Goal: Information Seeking & Learning: Find specific fact

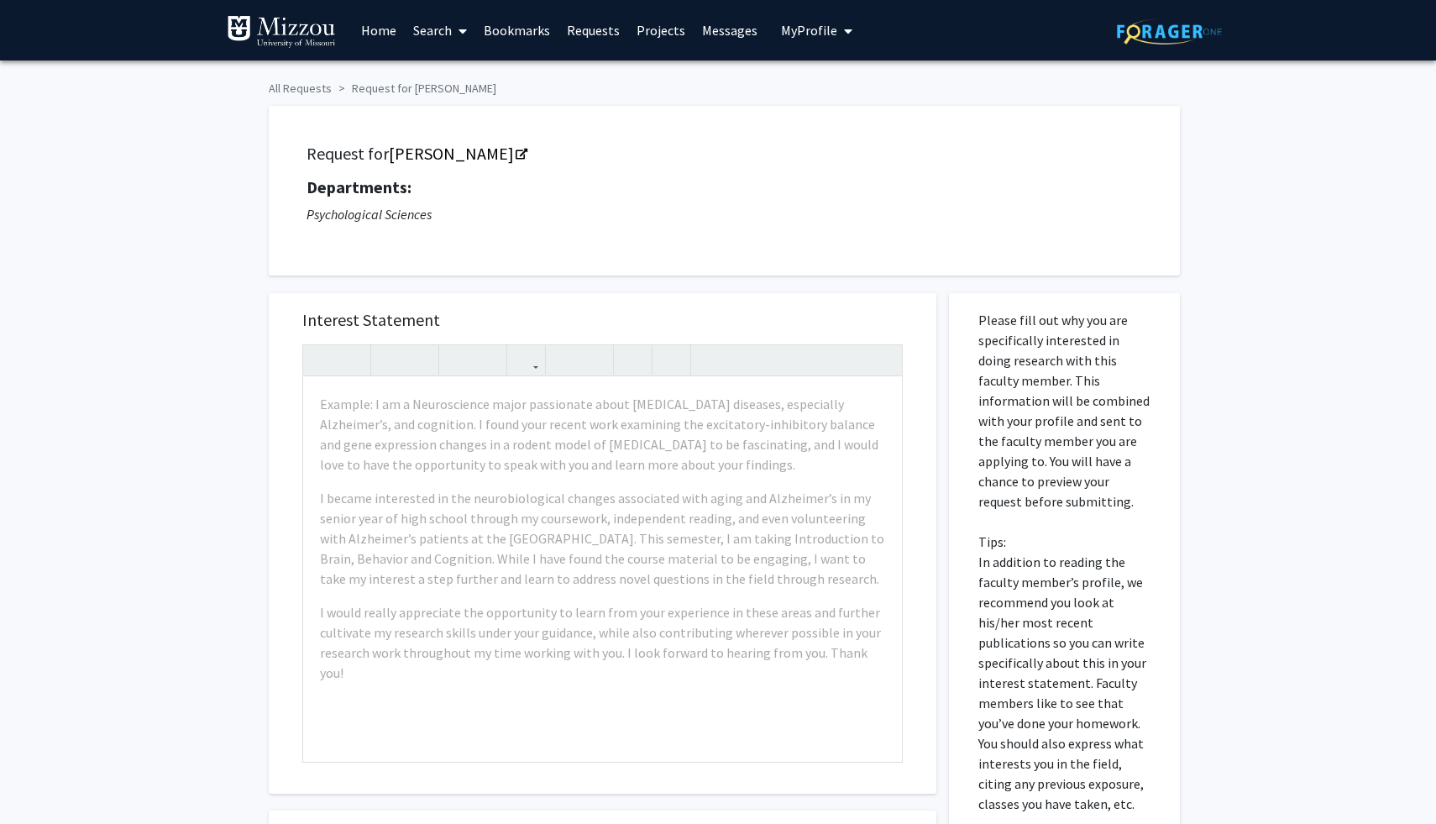
click at [642, 31] on link "Projects" at bounding box center [661, 30] width 66 height 59
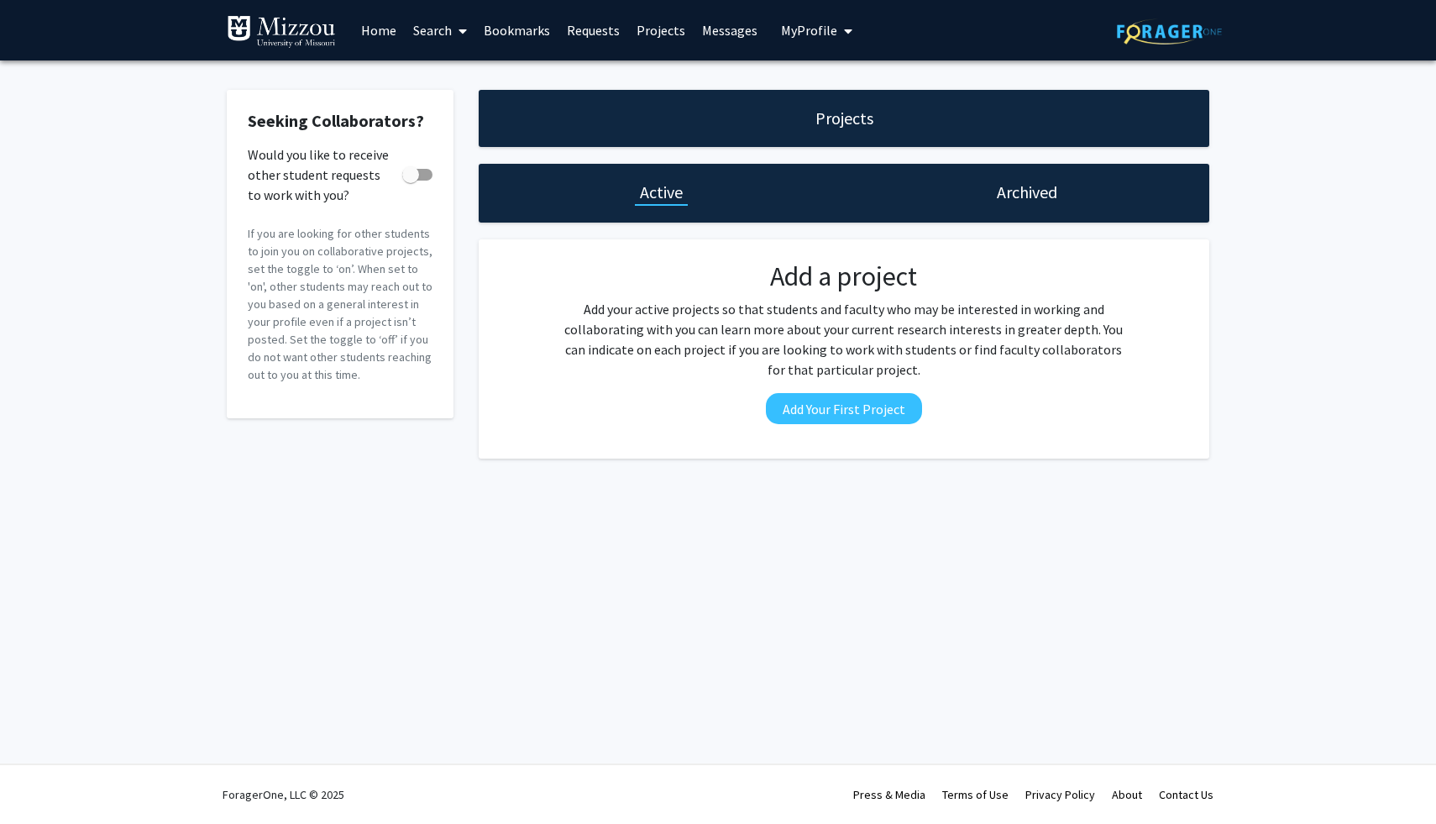
click at [706, 41] on link "Messages" at bounding box center [730, 30] width 72 height 59
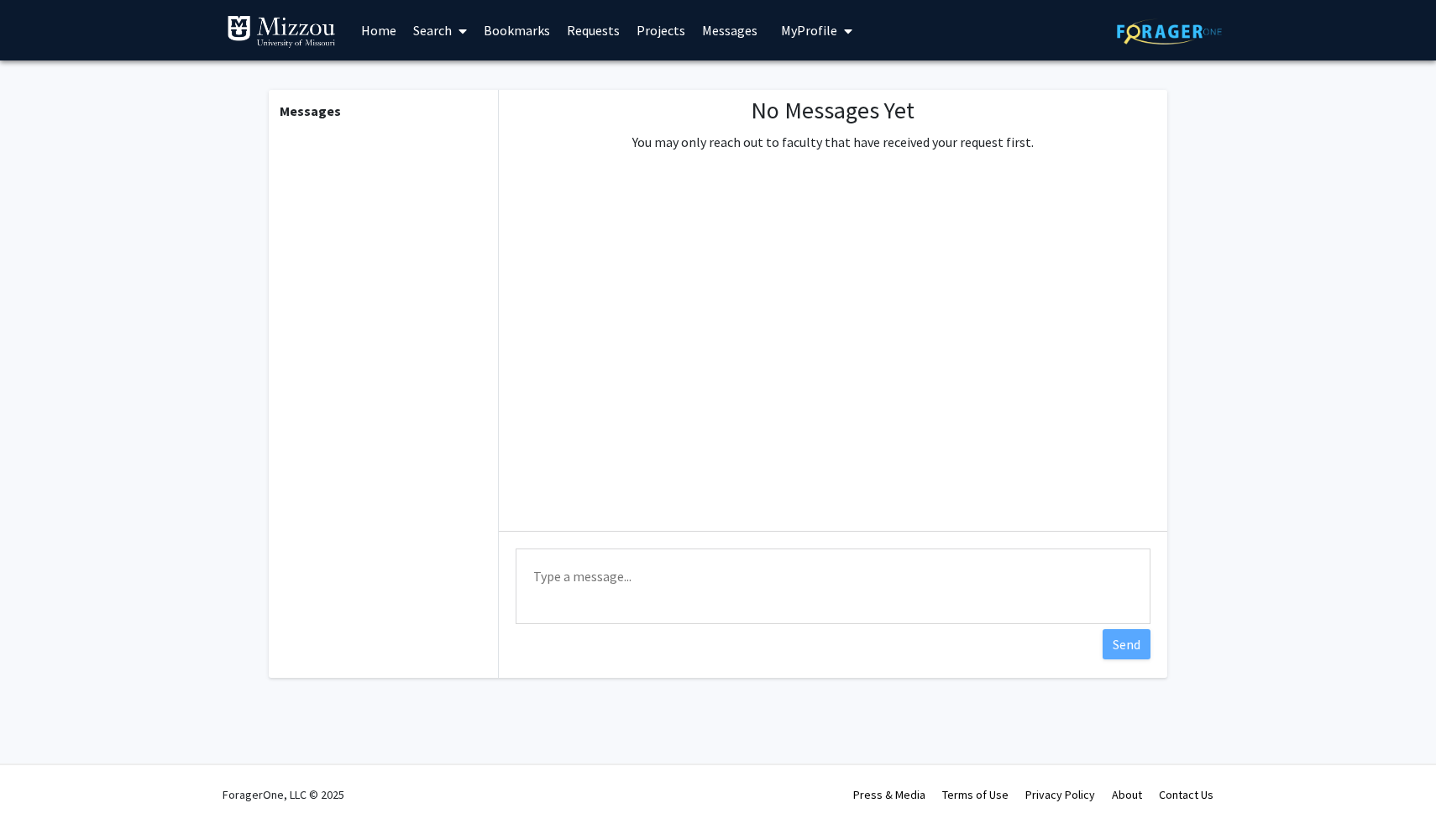
click at [594, 33] on link "Requests" at bounding box center [593, 30] width 70 height 59
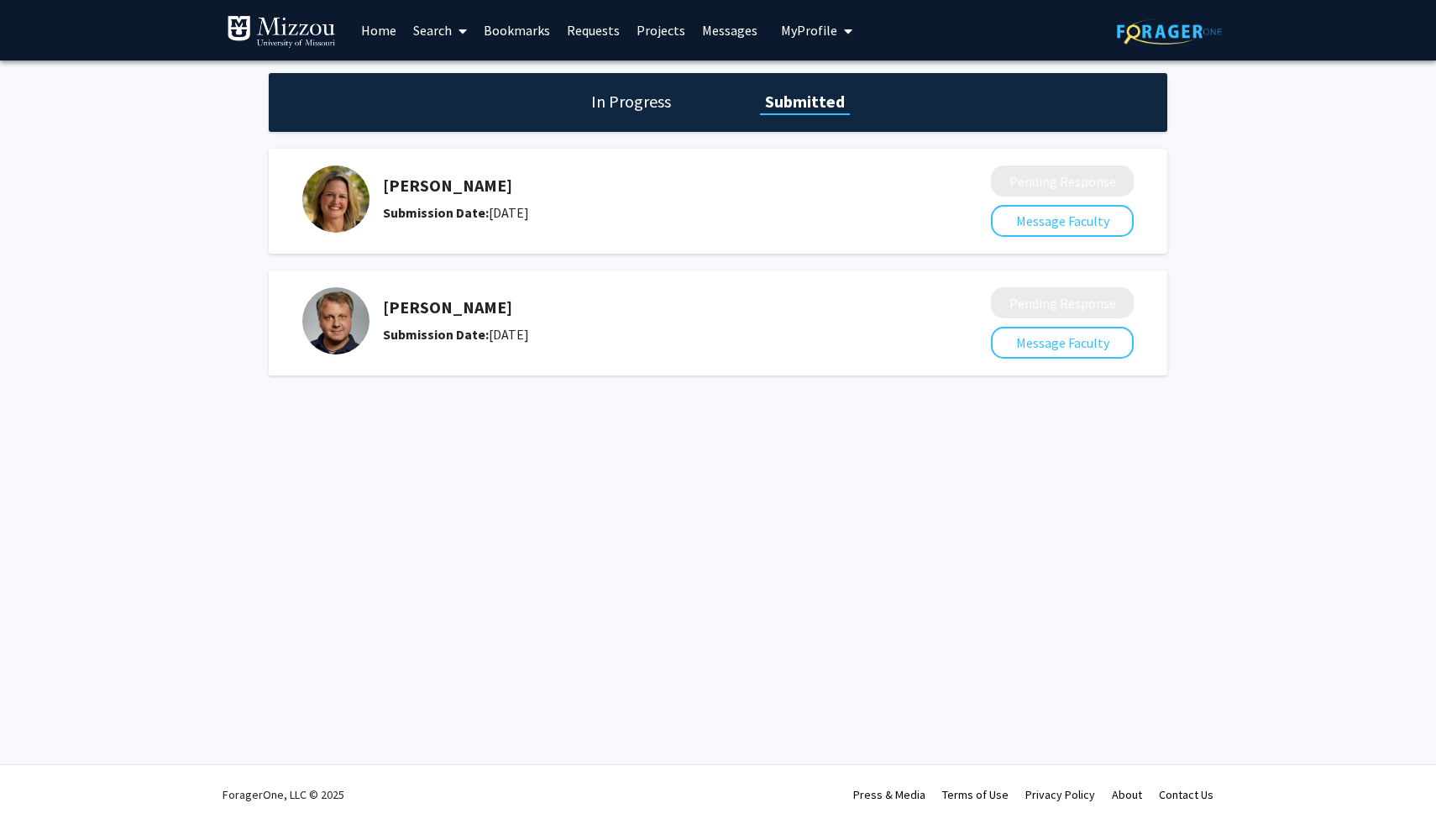
click at [473, 309] on h5 "[PERSON_NAME]" at bounding box center [642, 307] width 519 height 20
click at [371, 30] on link "Home" at bounding box center [379, 30] width 52 height 59
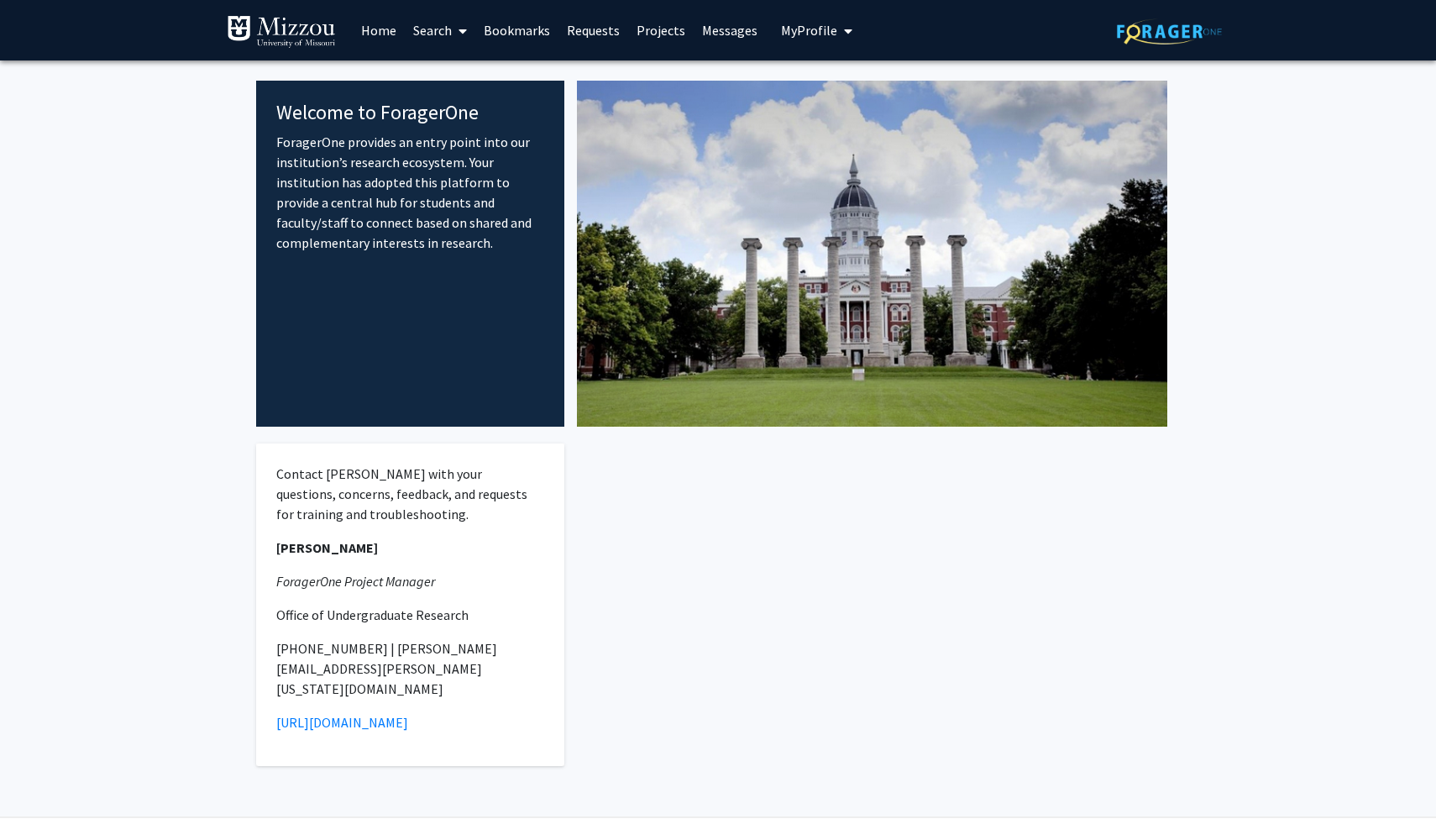
click at [423, 31] on link "Search" at bounding box center [440, 30] width 71 height 59
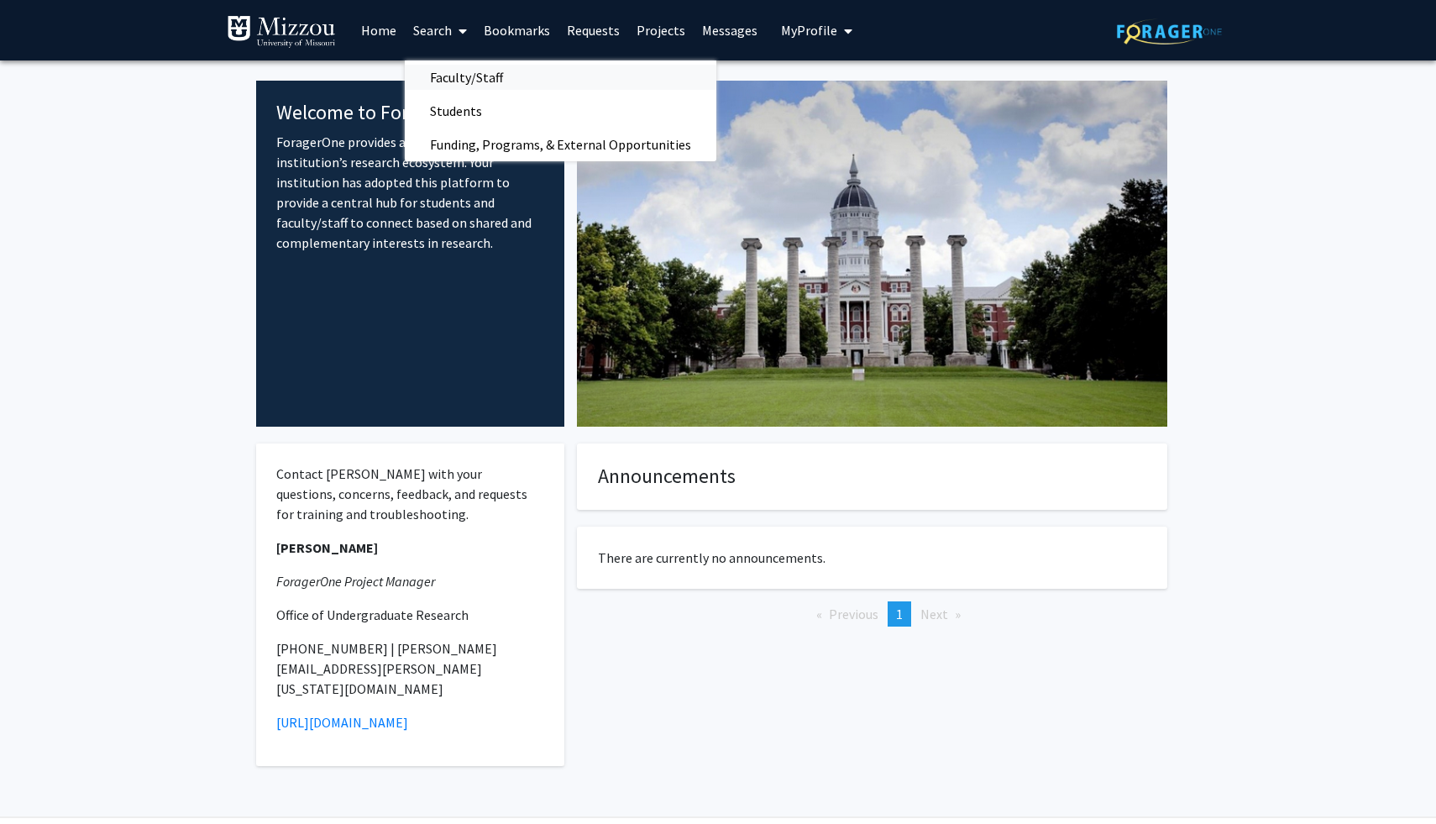
click at [561, 85] on link "Faculty/Staff" at bounding box center [561, 77] width 312 height 25
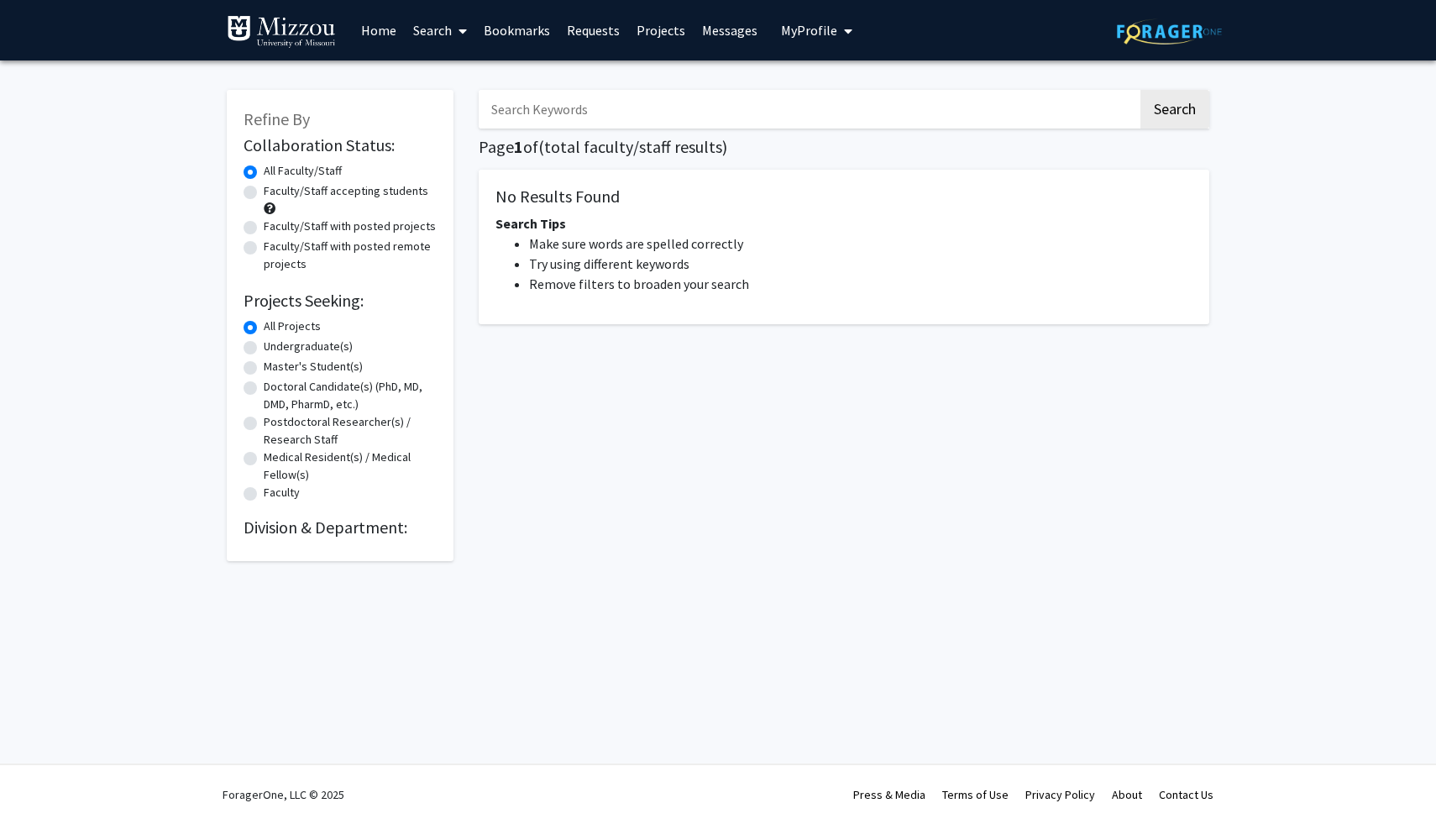
click at [570, 118] on input "Search Keywords" at bounding box center [808, 109] width 659 height 39
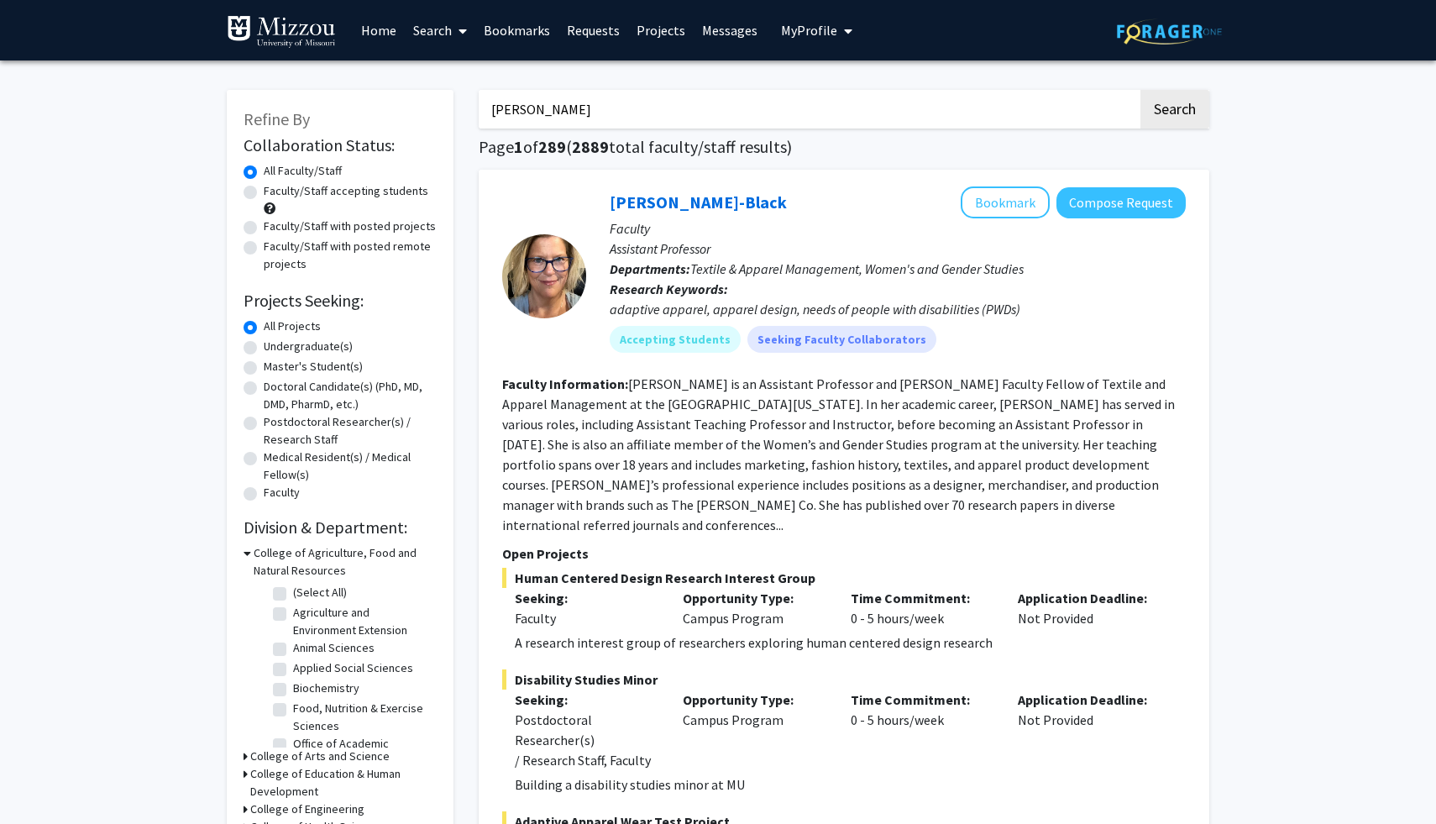
click at [548, 107] on input "[PERSON_NAME]" at bounding box center [808, 109] width 659 height 39
type input "[PERSON_NAME]"
click at [1141, 90] on button "Search" at bounding box center [1175, 109] width 69 height 39
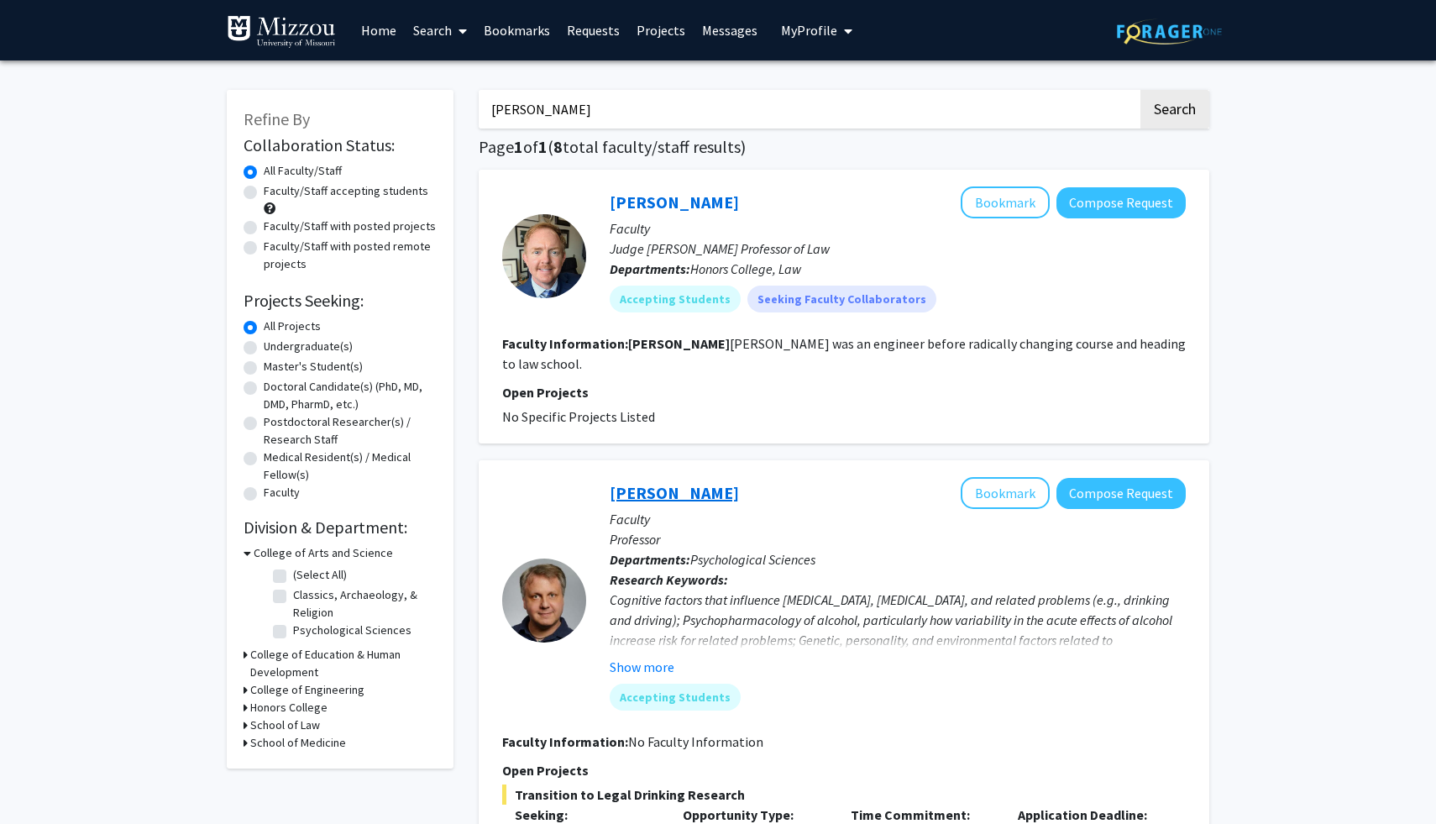
click at [637, 482] on link "[PERSON_NAME]" at bounding box center [674, 492] width 129 height 21
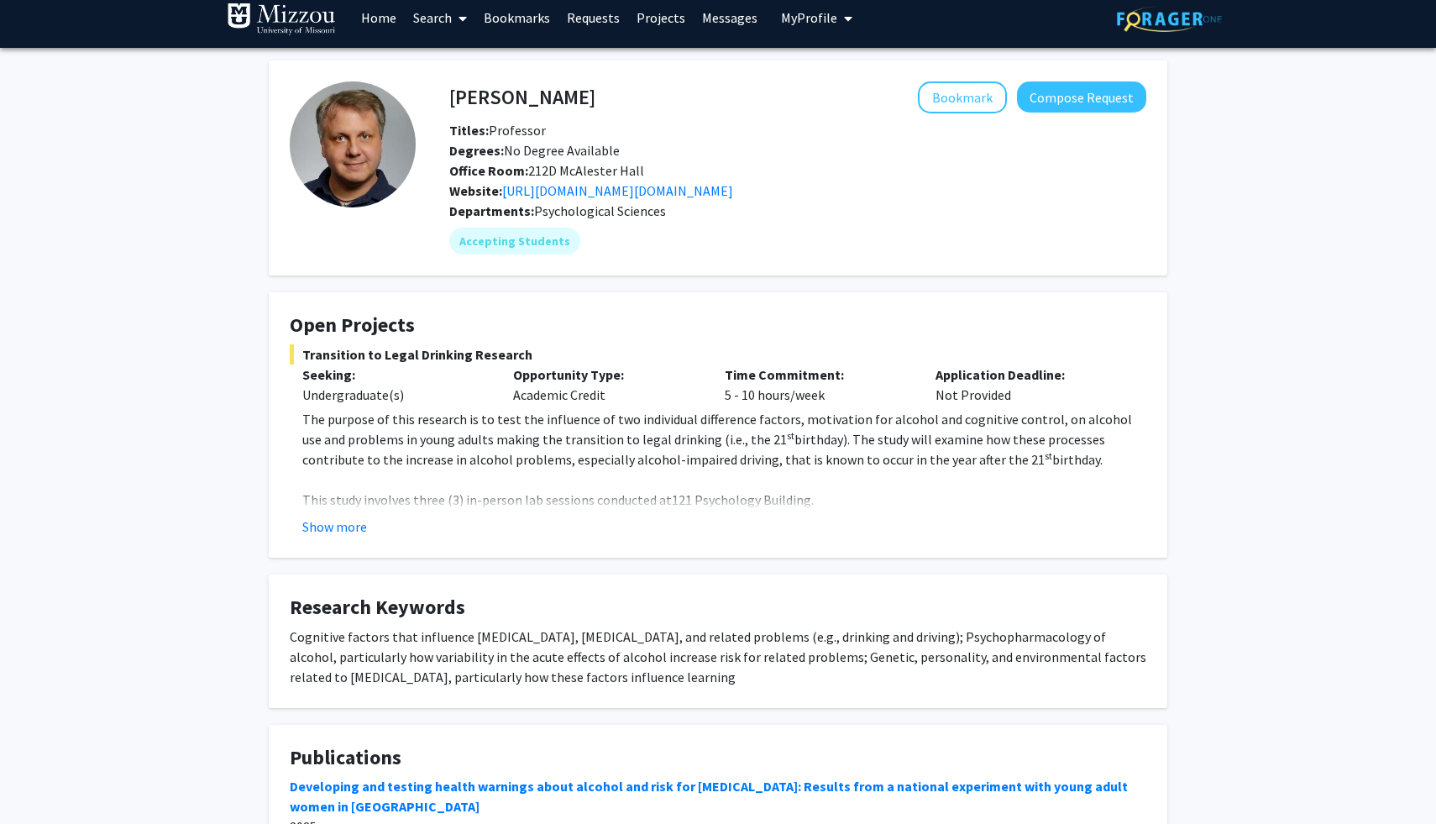
scroll to position [14, 0]
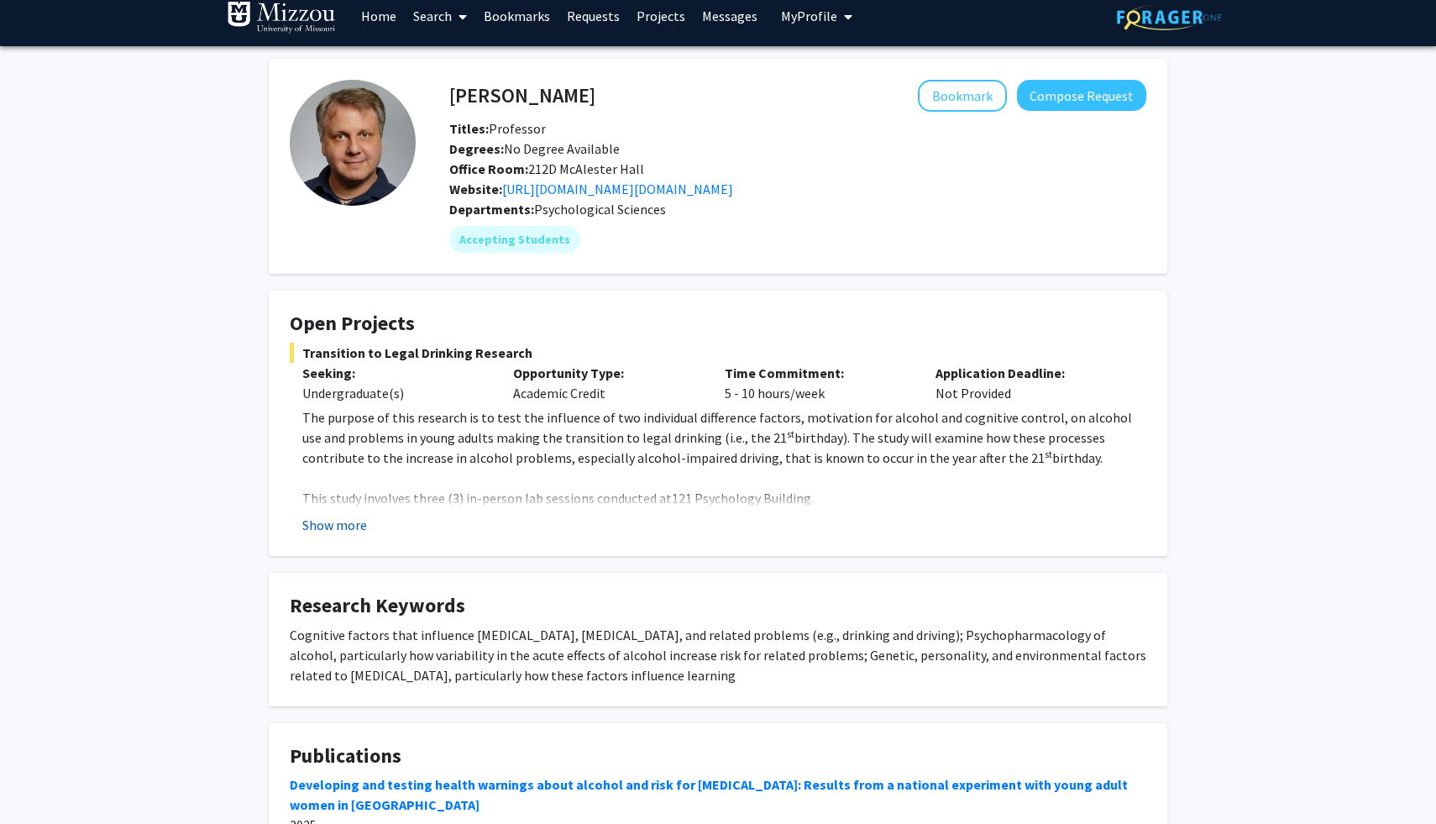
click at [352, 525] on button "Show more" at bounding box center [334, 525] width 65 height 20
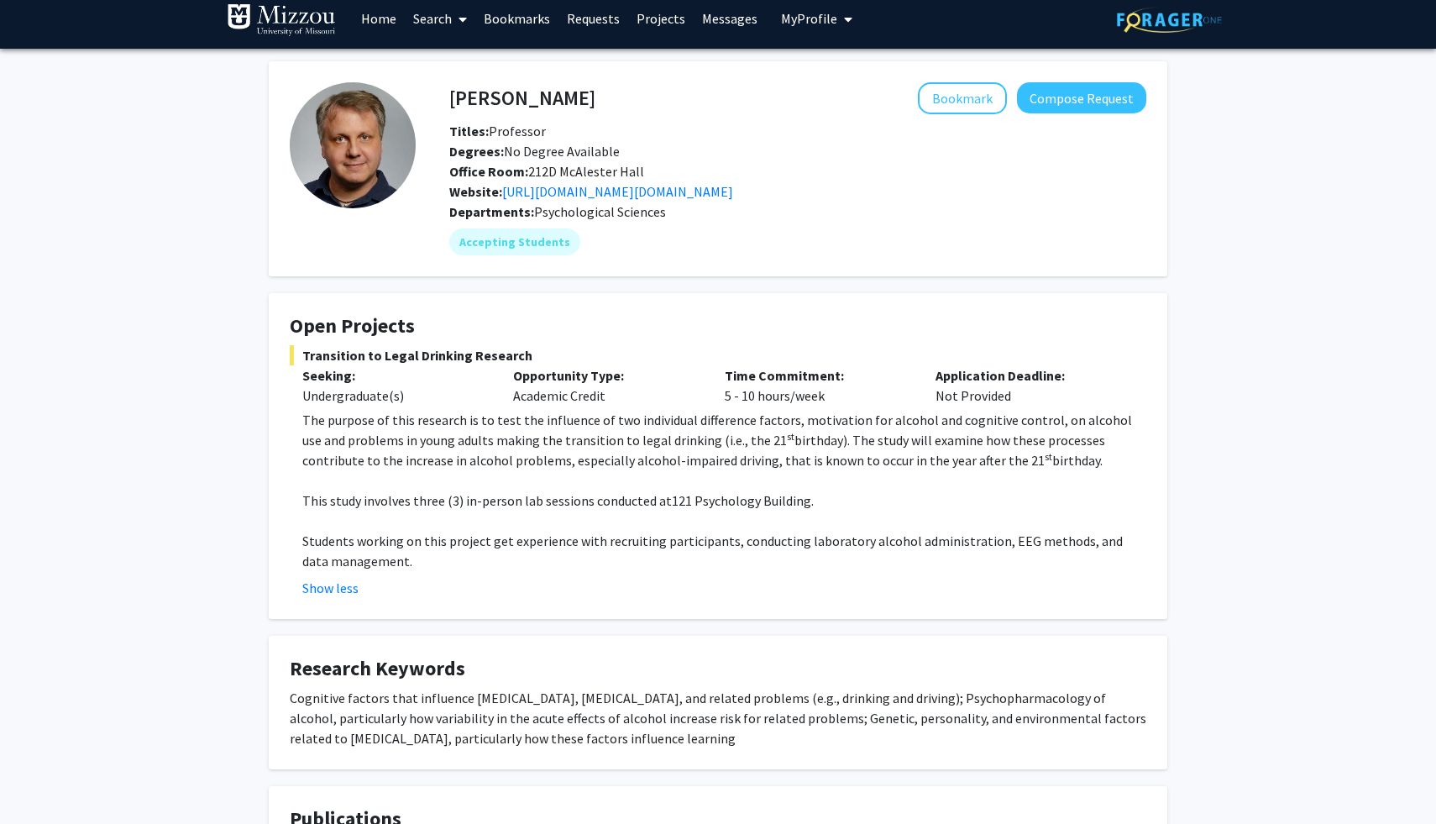
scroll to position [7, 0]
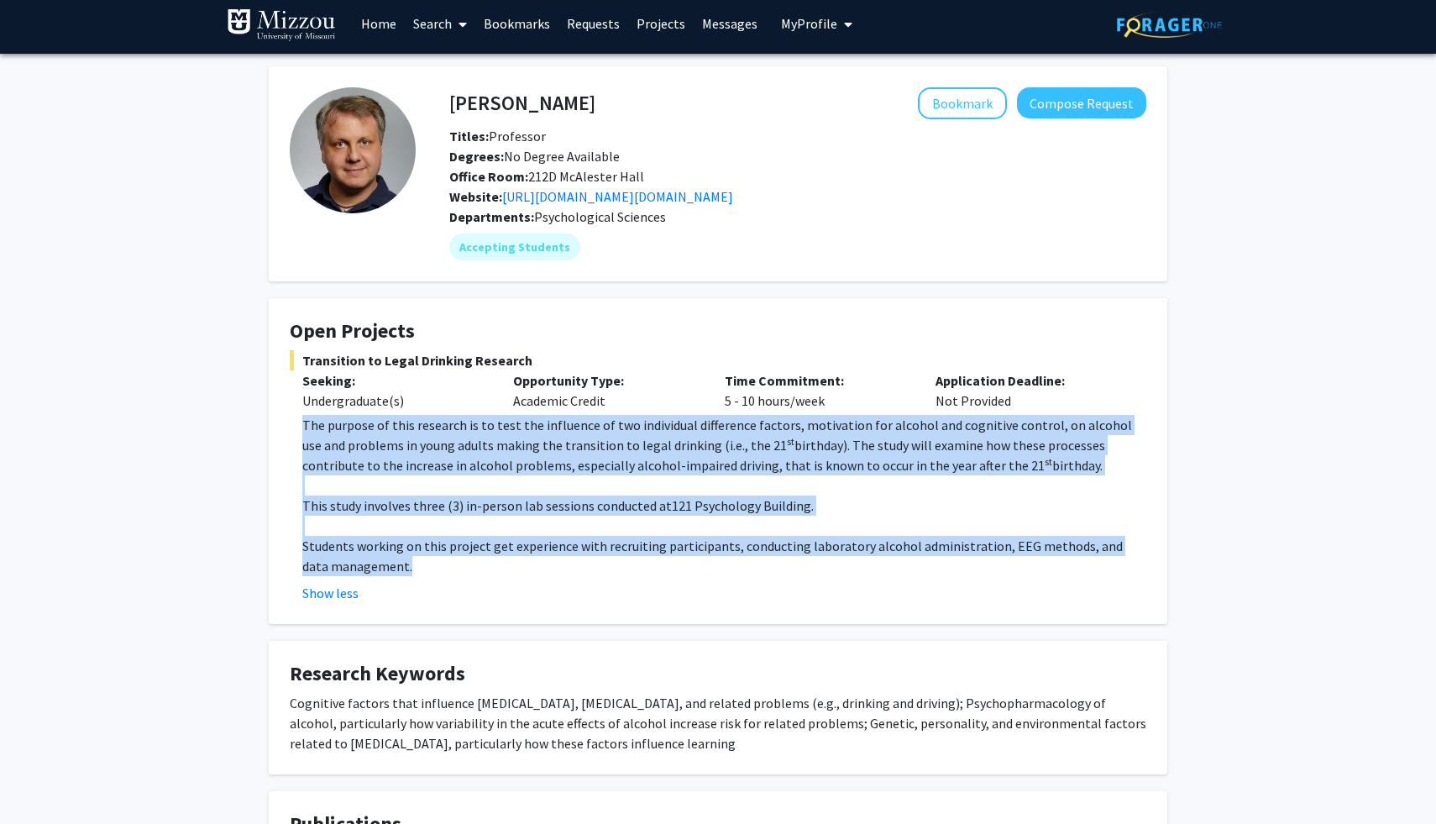
drag, startPoint x: 302, startPoint y: 423, endPoint x: 989, endPoint y: 562, distance: 701.6
click at [989, 563] on fg-read-more "The purpose of this research is to test the influence of two individual differe…" at bounding box center [718, 509] width 857 height 188
copy div "The purpose of this research is to test the influence of two individual differe…"
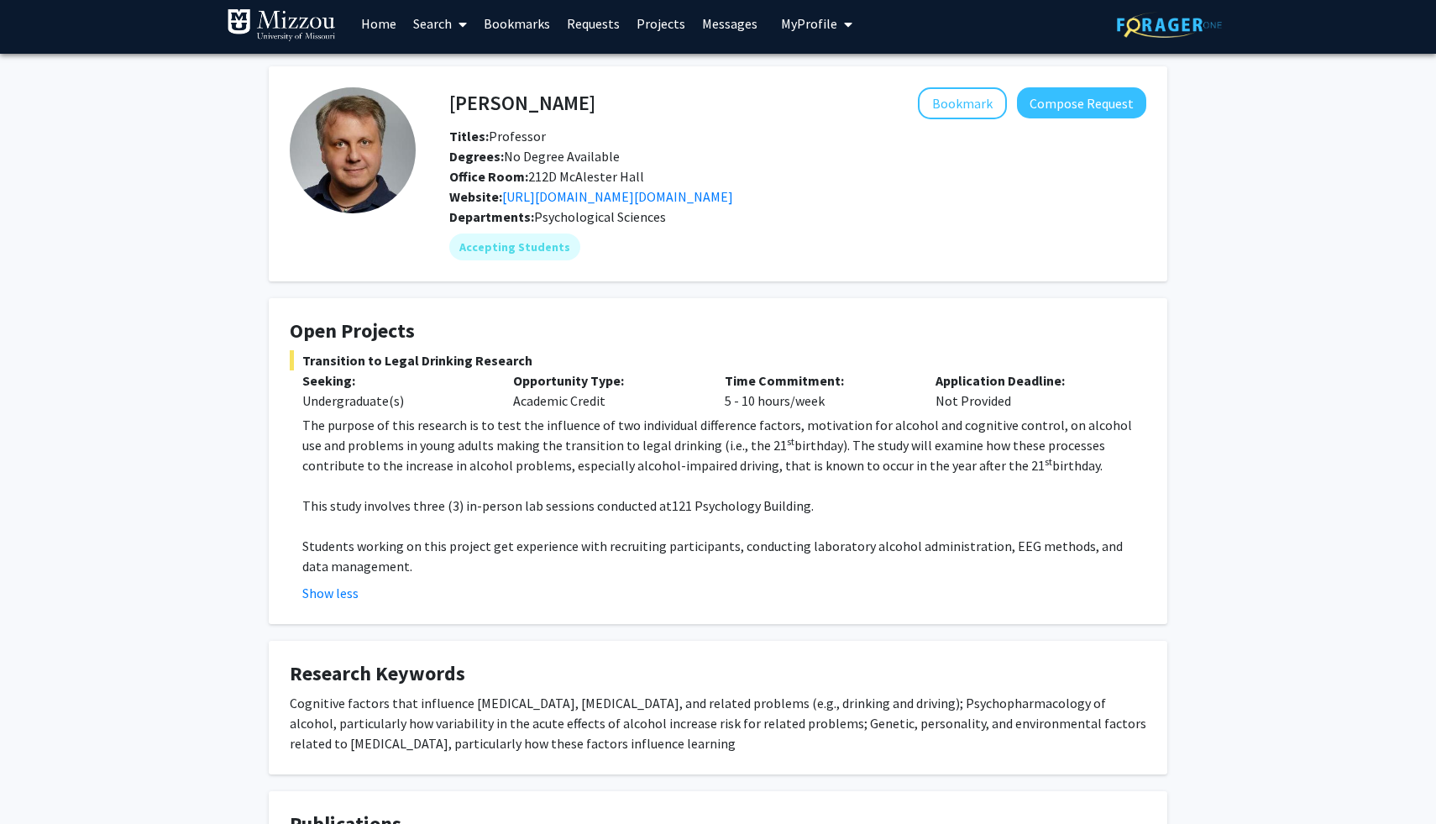
click at [676, 462] on span "birthday). The study will examine how these processes contribute to the increas…" at bounding box center [703, 455] width 803 height 37
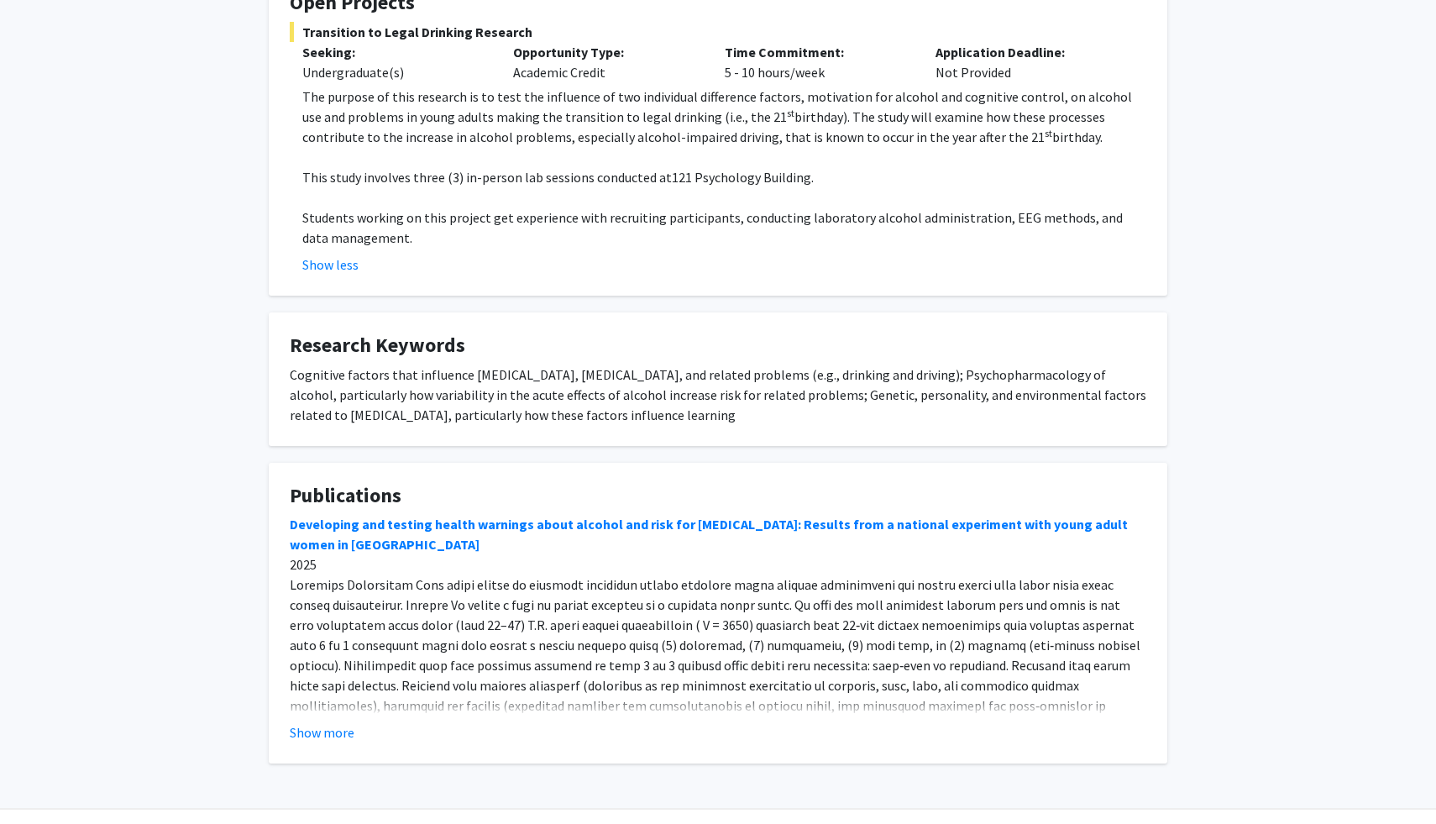
scroll to position [380, 0]
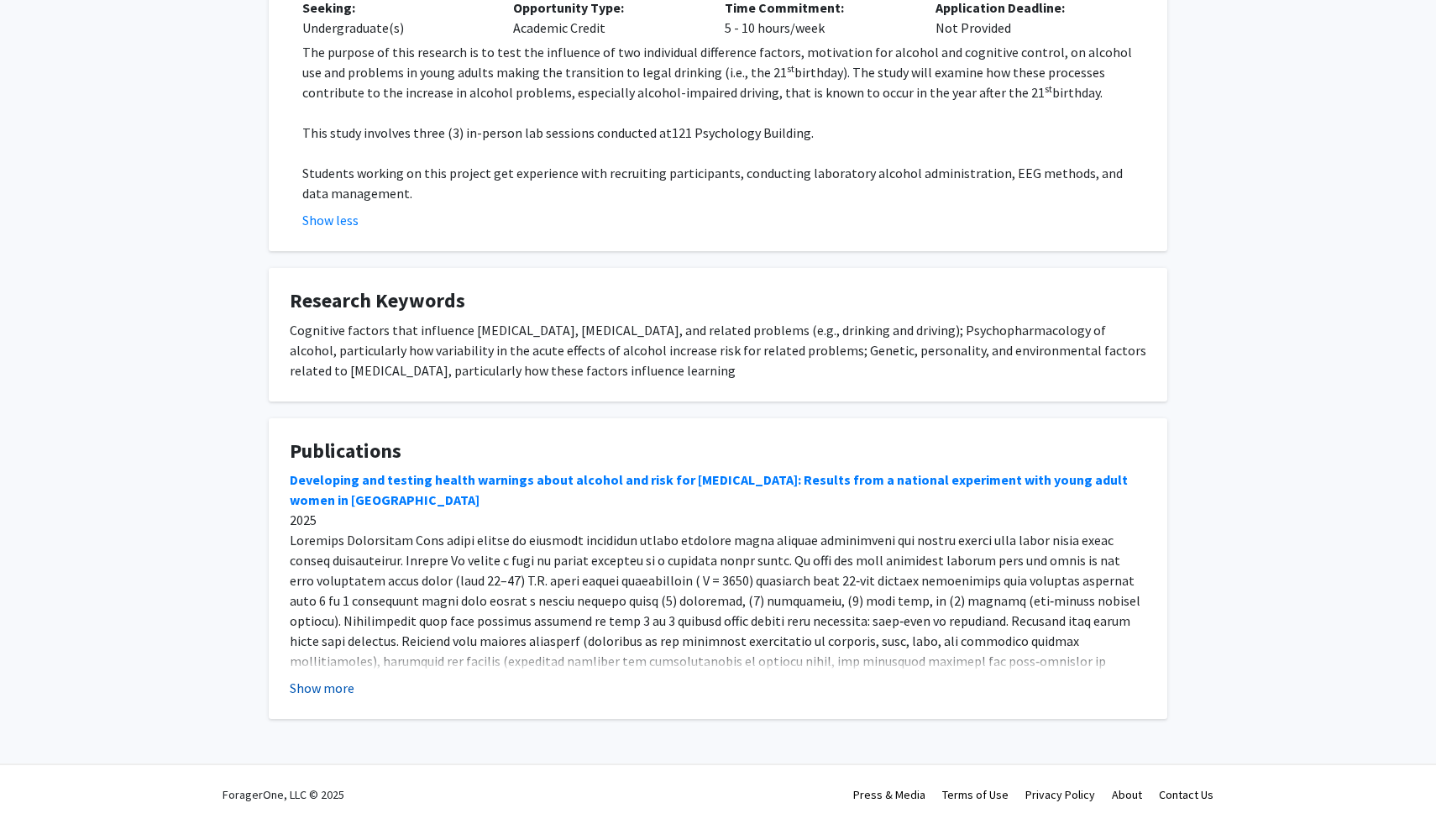
click at [322, 691] on button "Show more" at bounding box center [322, 688] width 65 height 20
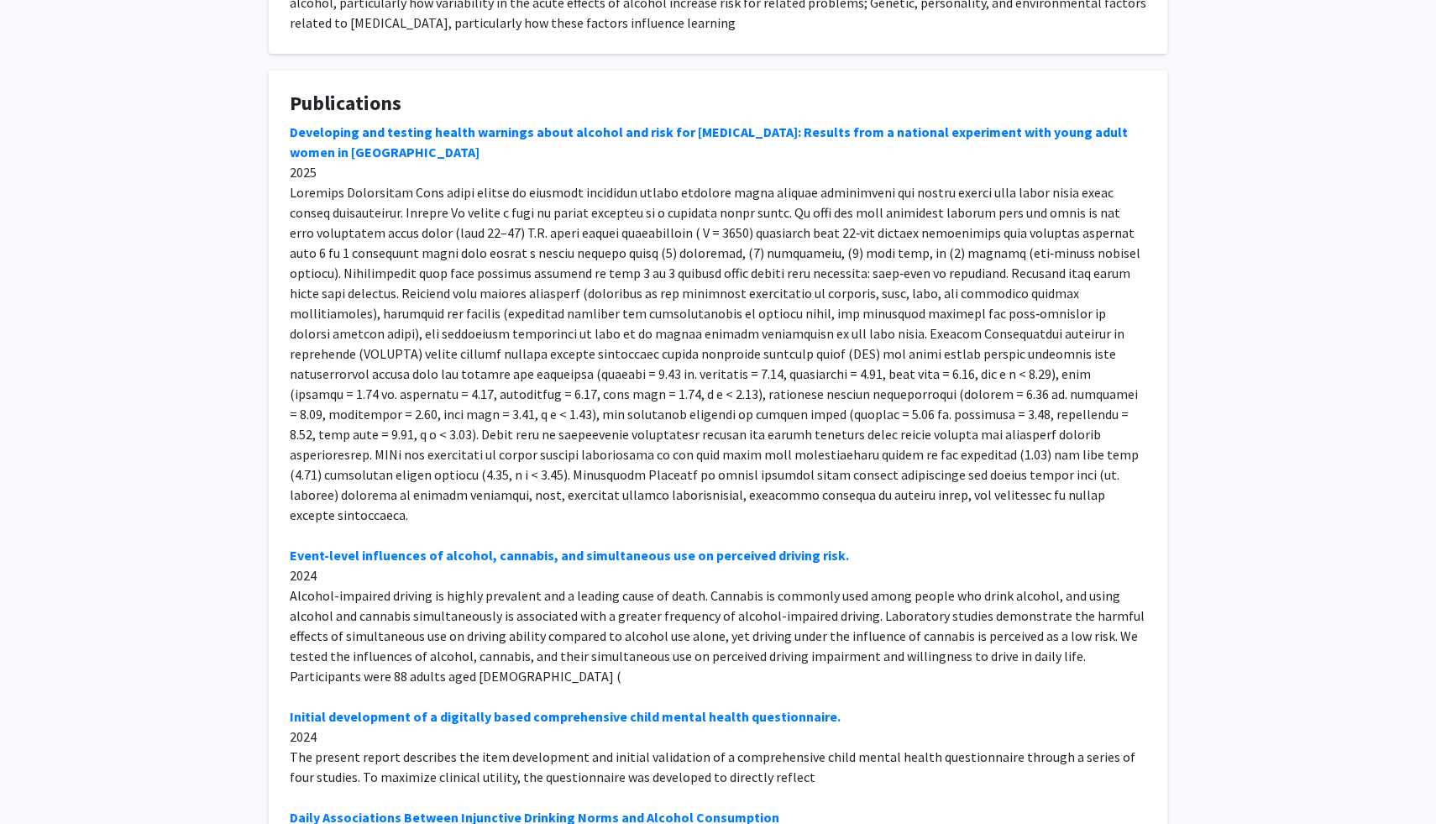
scroll to position [731, 0]
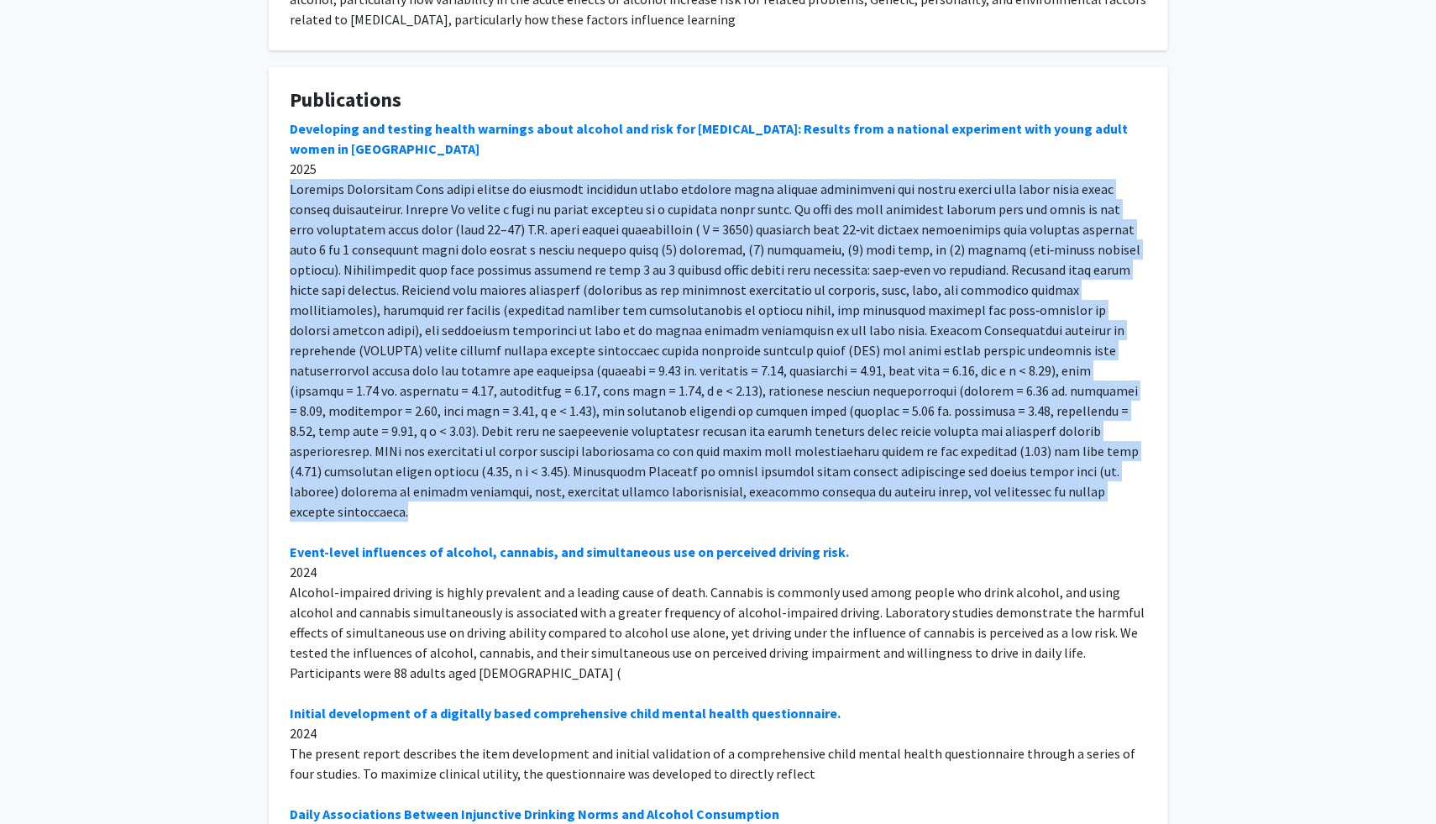
drag, startPoint x: 291, startPoint y: 191, endPoint x: 842, endPoint y: 487, distance: 624.9
copy div "Loremips Dolorsitam Cons adipi elitse do eiusmodt incididun utlabo etdolore mag…"
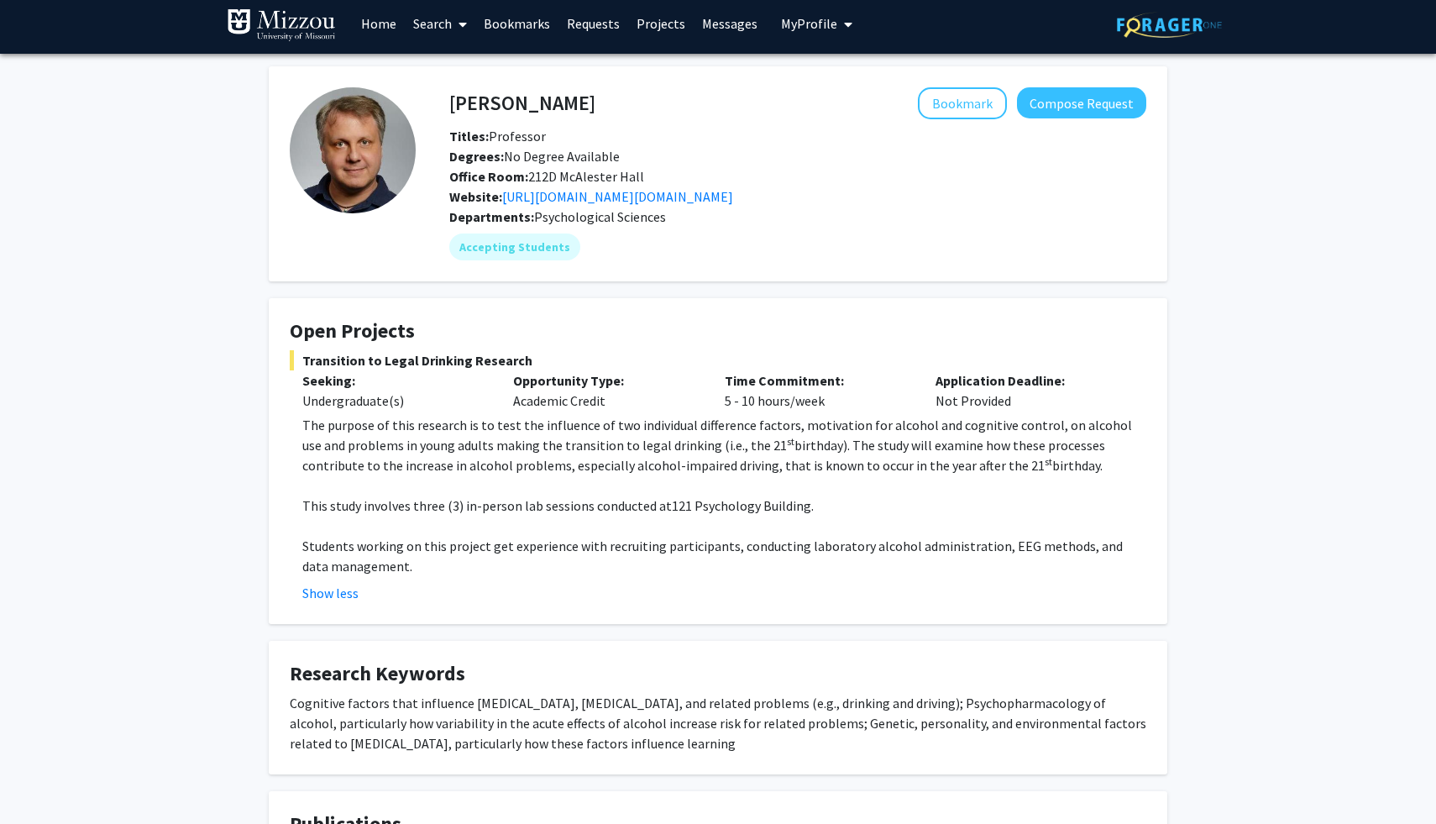
scroll to position [0, 0]
